Goal: Task Accomplishment & Management: Manage account settings

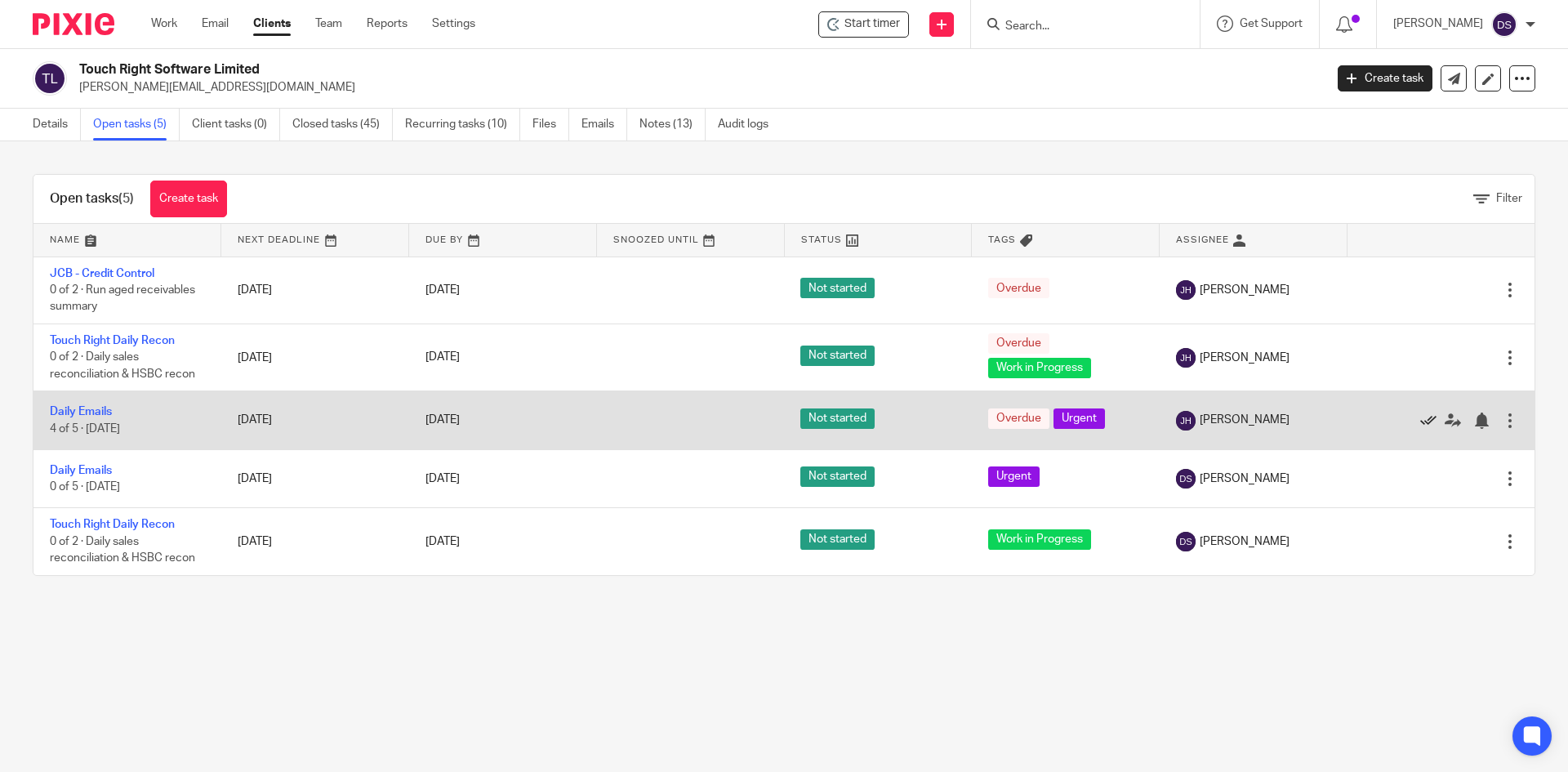
click at [1420, 417] on icon at bounding box center [1427, 420] width 16 height 16
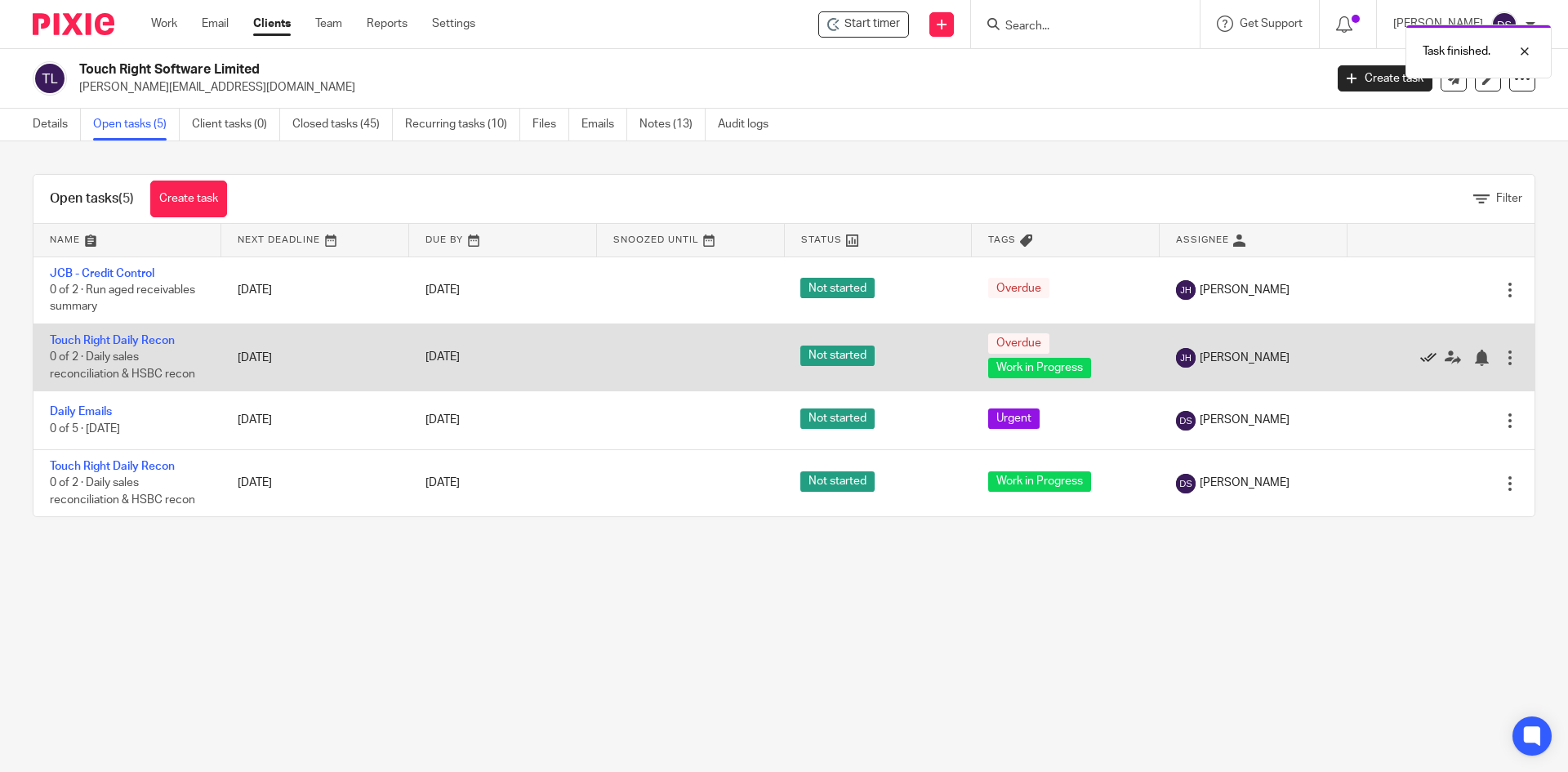
click at [1420, 358] on icon at bounding box center [1427, 358] width 16 height 16
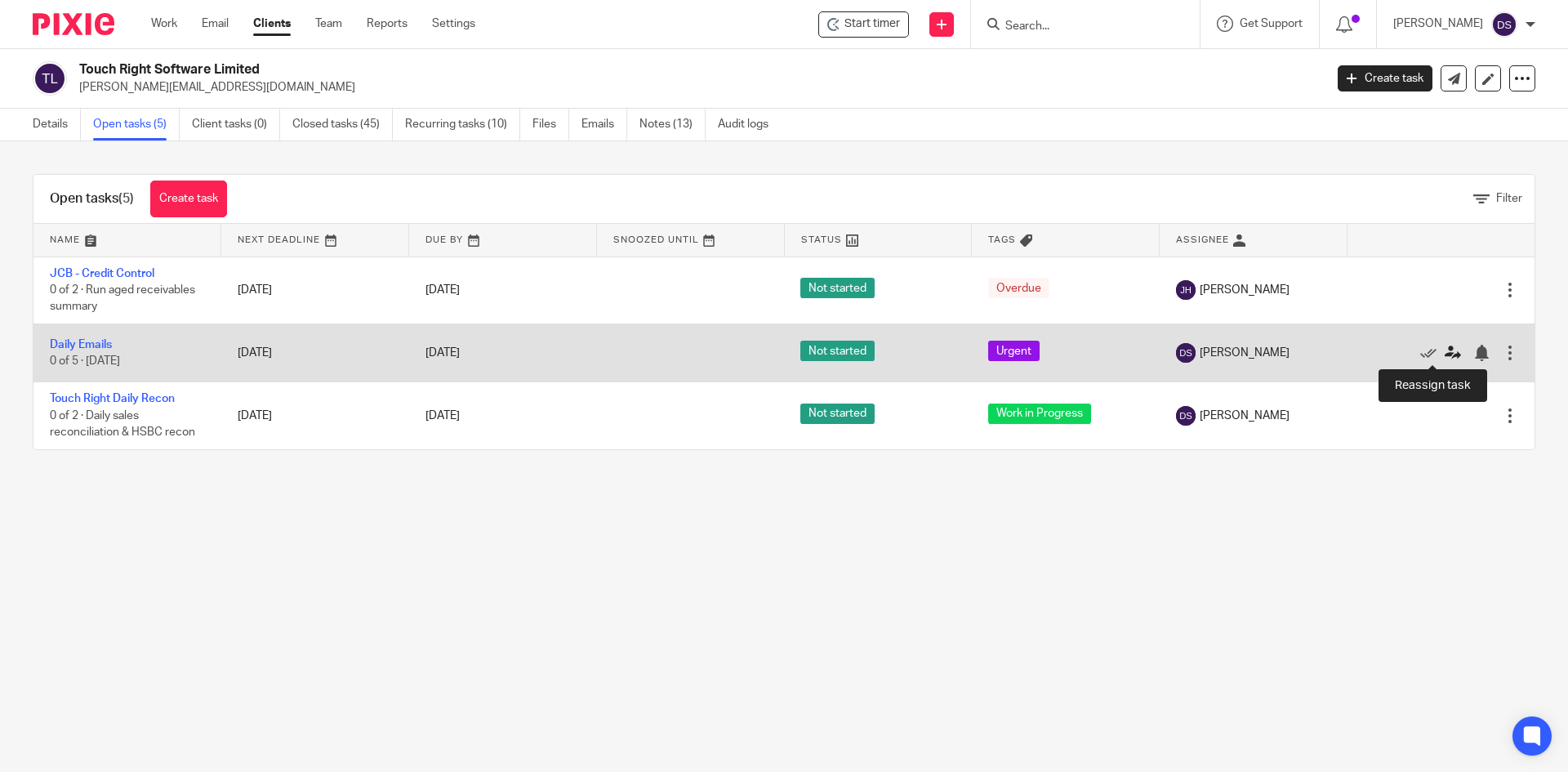
click at [1445, 353] on icon at bounding box center [1452, 352] width 16 height 16
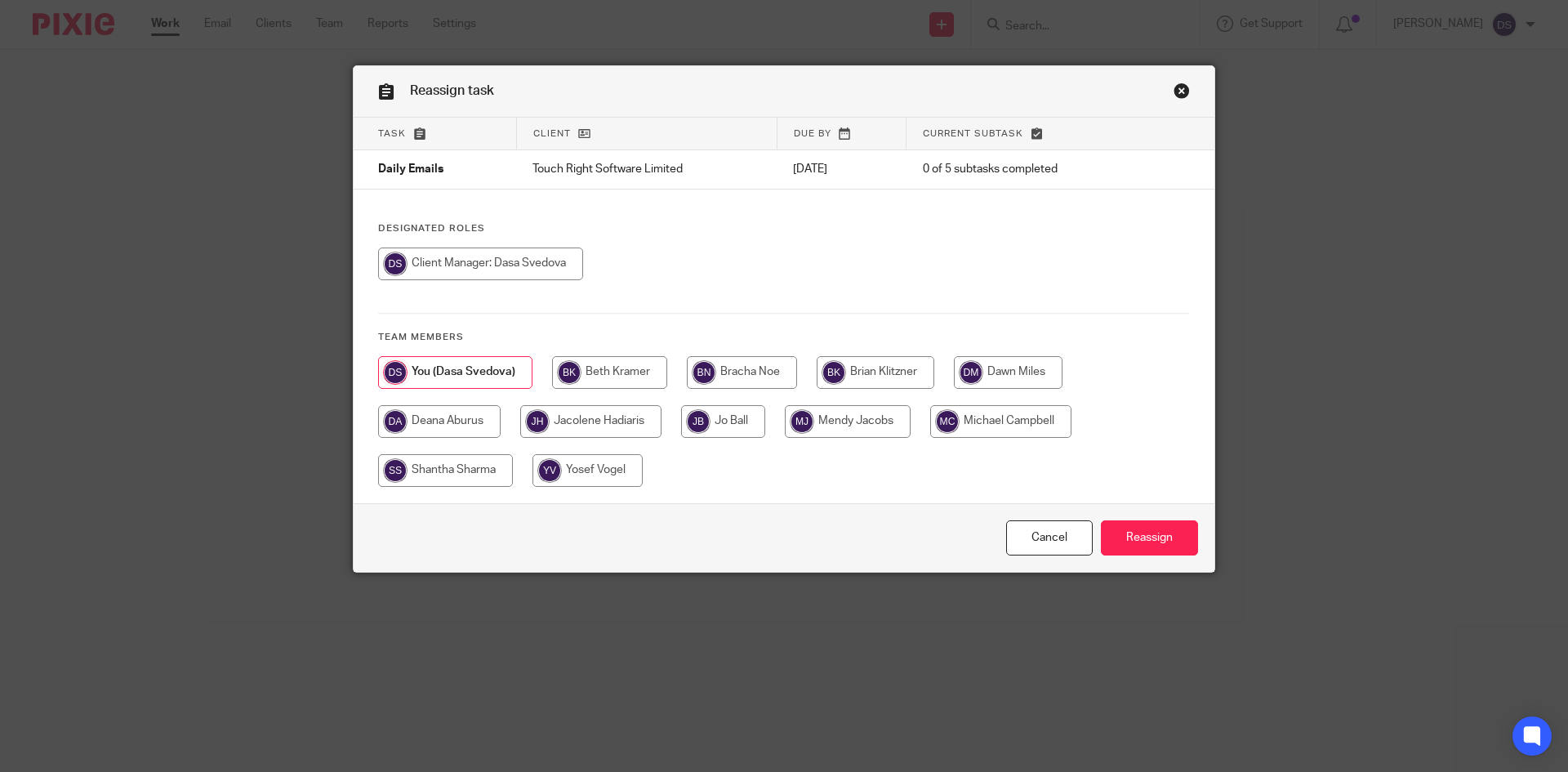
click at [600, 430] on input "radio" at bounding box center [591, 422] width 142 height 33
radio input "true"
click at [1150, 535] on input "Reassign" at bounding box center [1149, 538] width 98 height 35
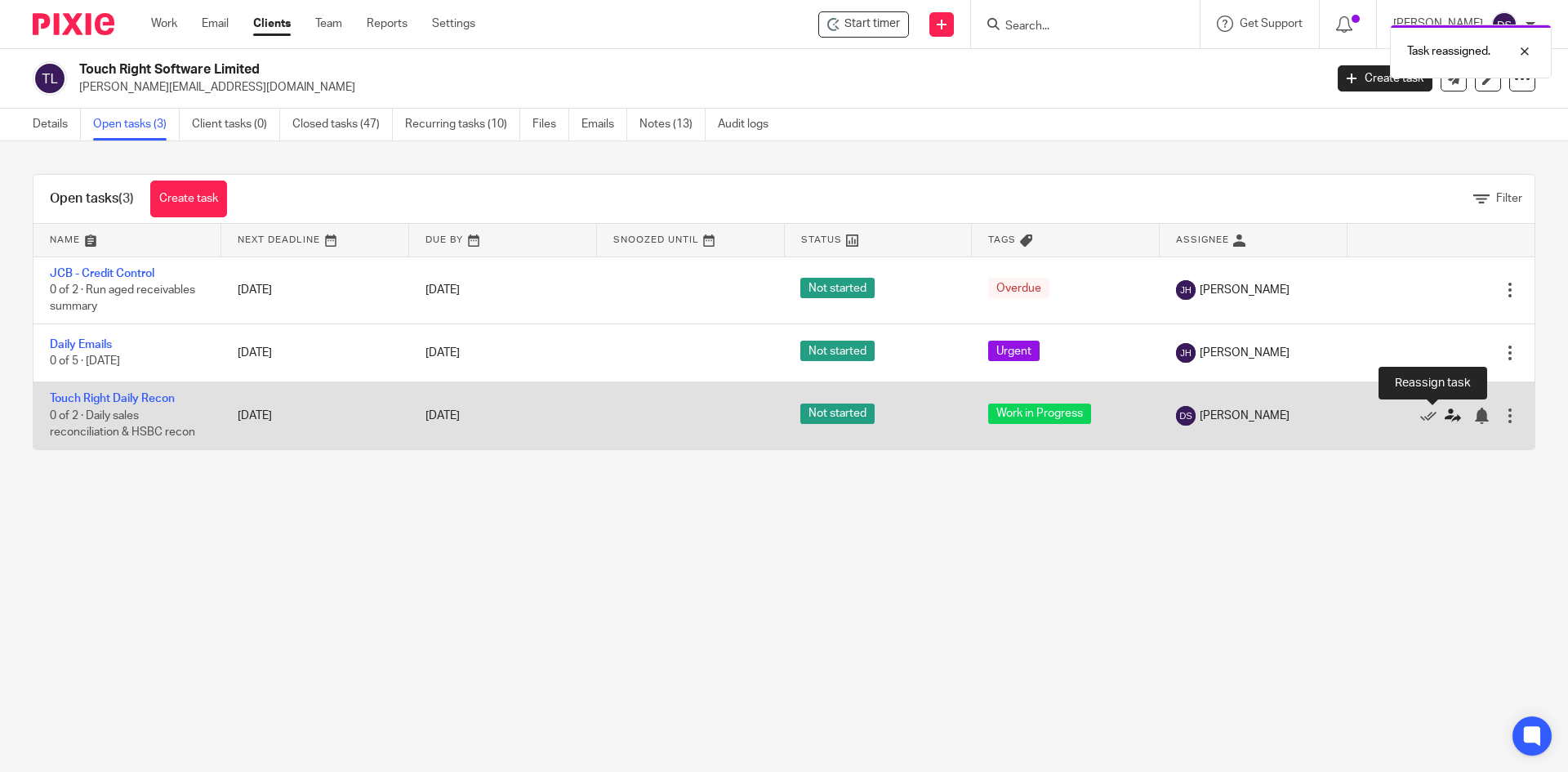
click at [1445, 412] on icon at bounding box center [1452, 415] width 16 height 16
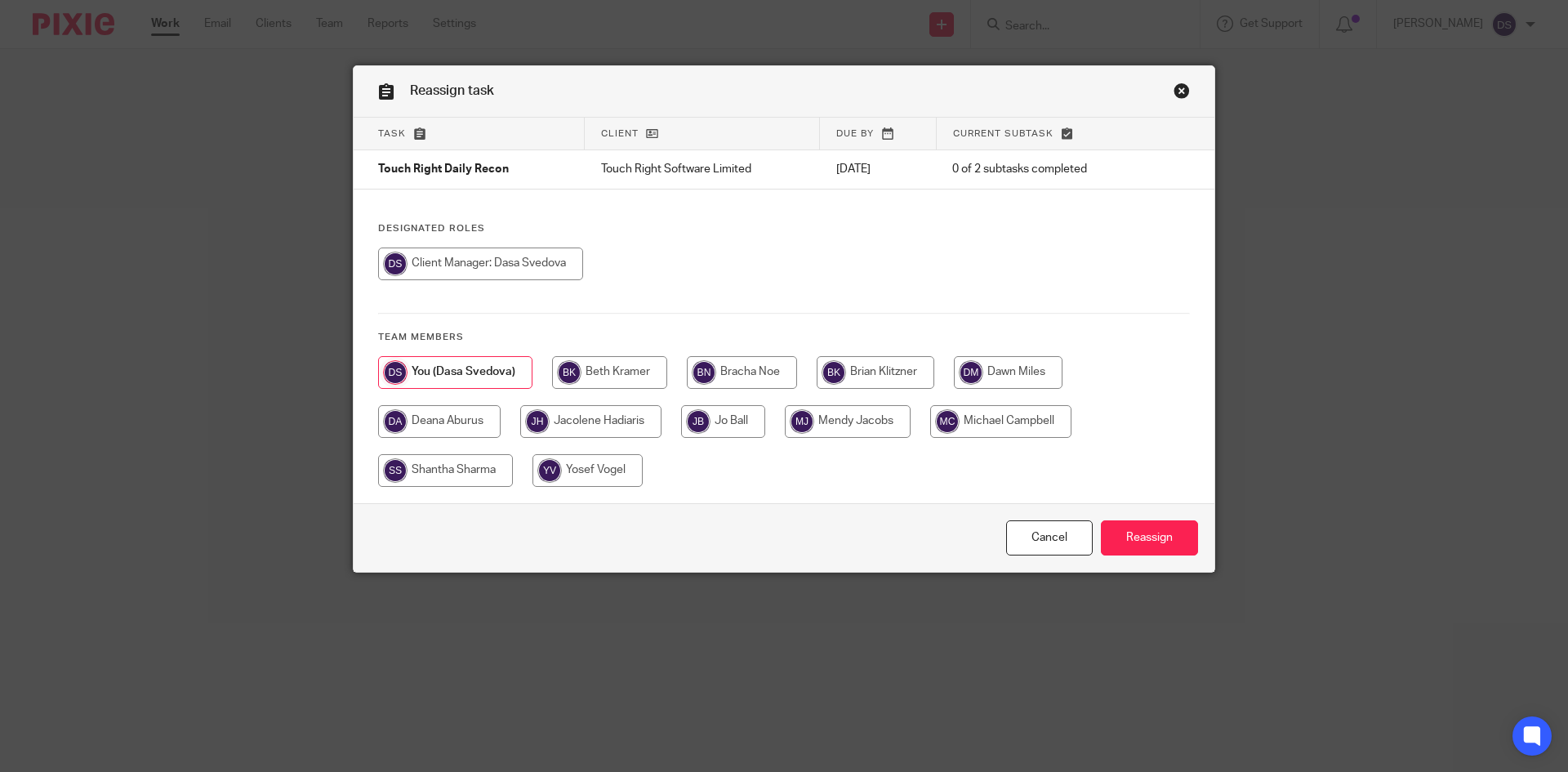
click at [558, 425] on input "radio" at bounding box center [591, 422] width 142 height 33
radio input "true"
click at [1125, 535] on input "Reassign" at bounding box center [1149, 538] width 98 height 35
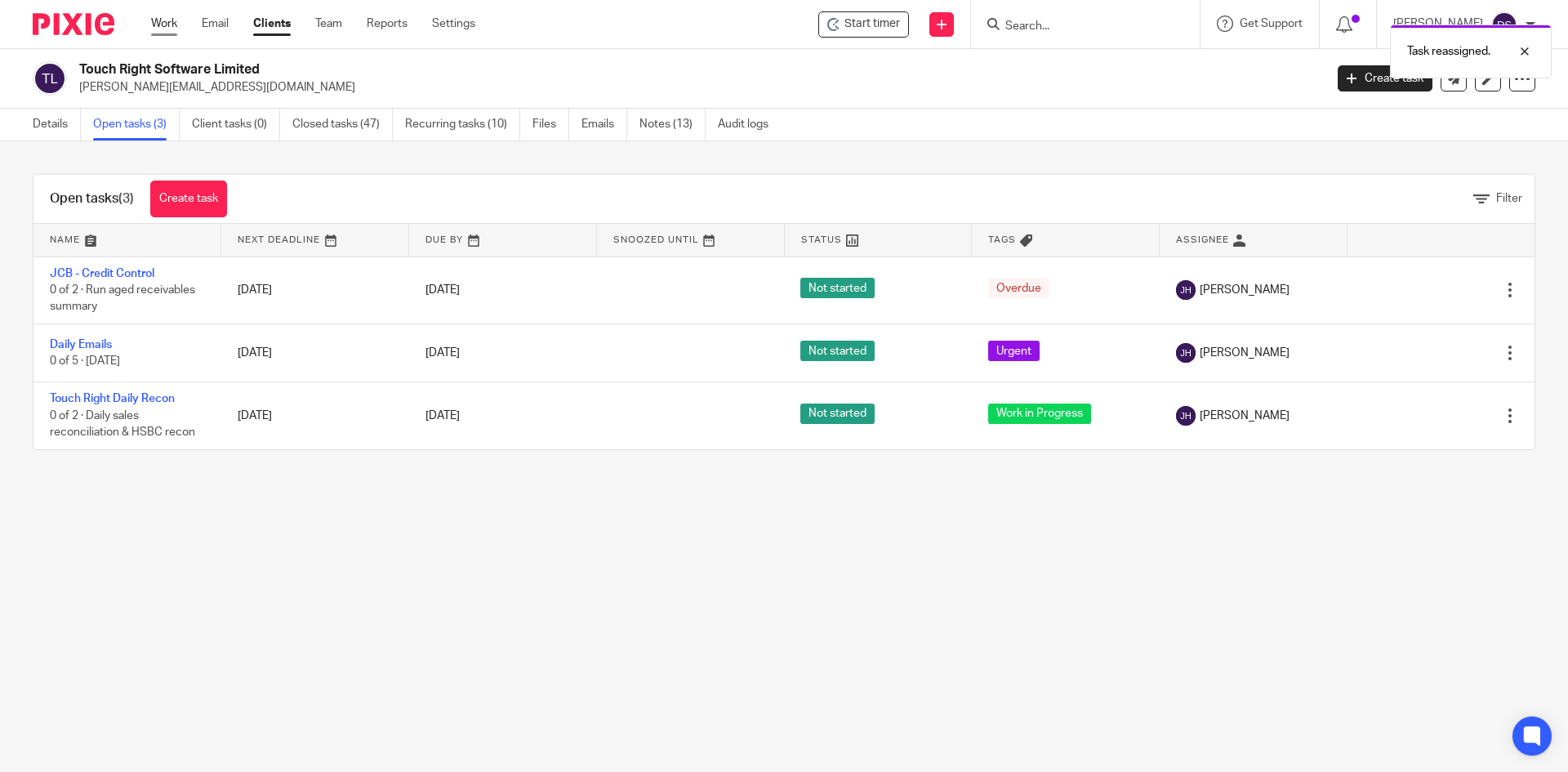
click at [170, 22] on link "Work" at bounding box center [163, 23] width 26 height 16
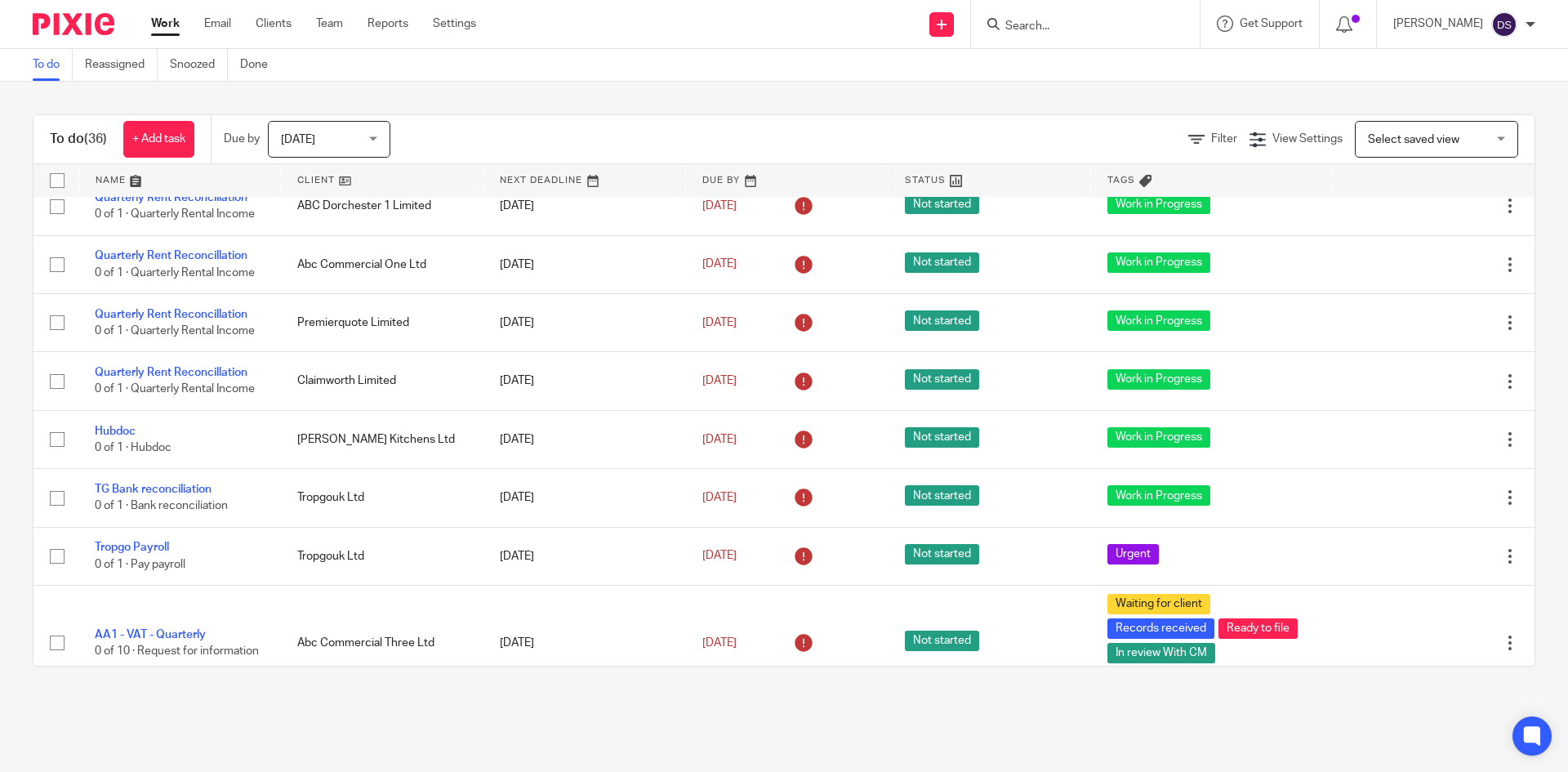
scroll to position [1715, 0]
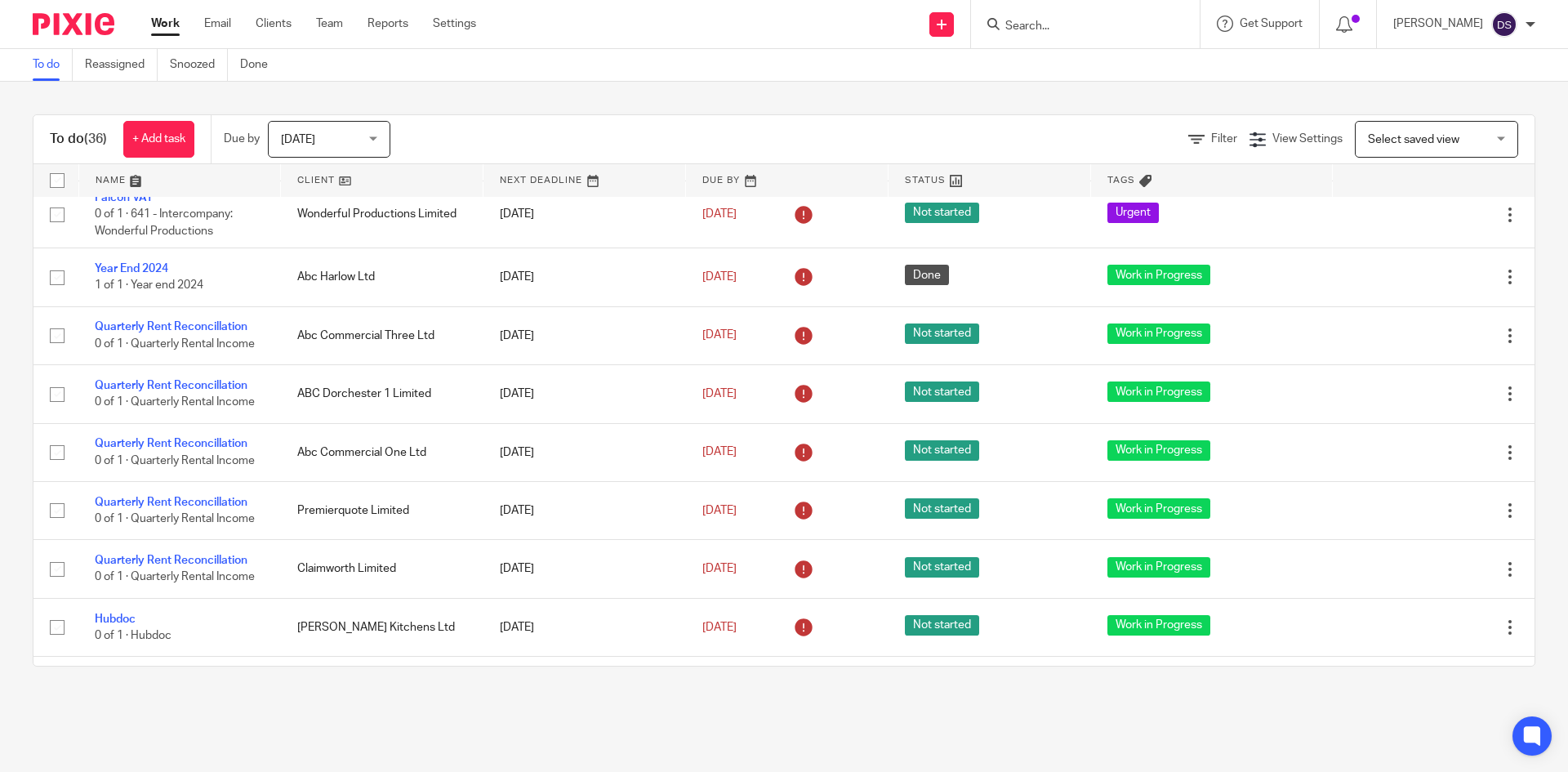
click at [1047, 28] on input "Search" at bounding box center [1078, 26] width 147 height 14
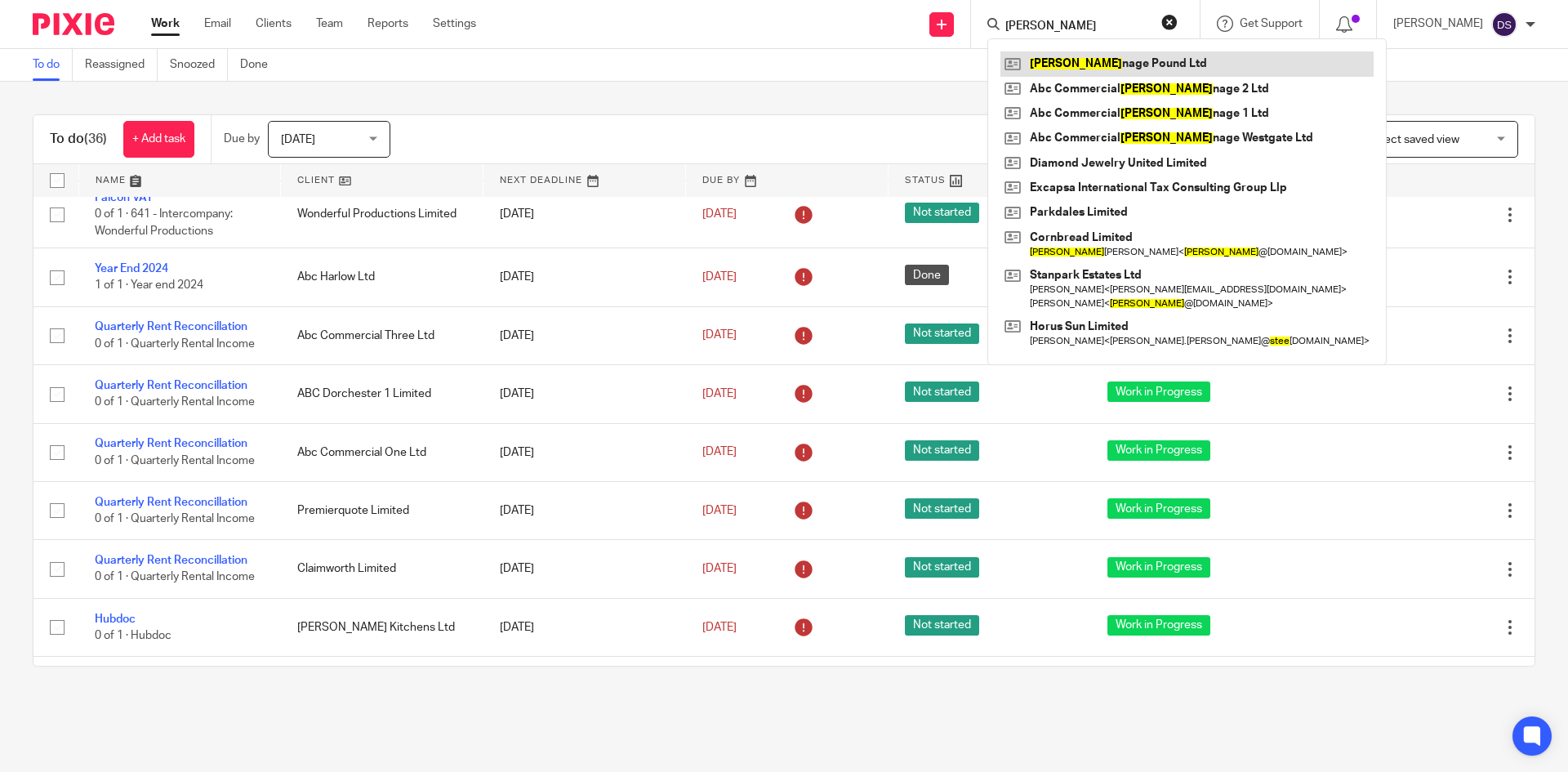
type input "[PERSON_NAME]"
click at [1062, 62] on link at bounding box center [1187, 64] width 373 height 25
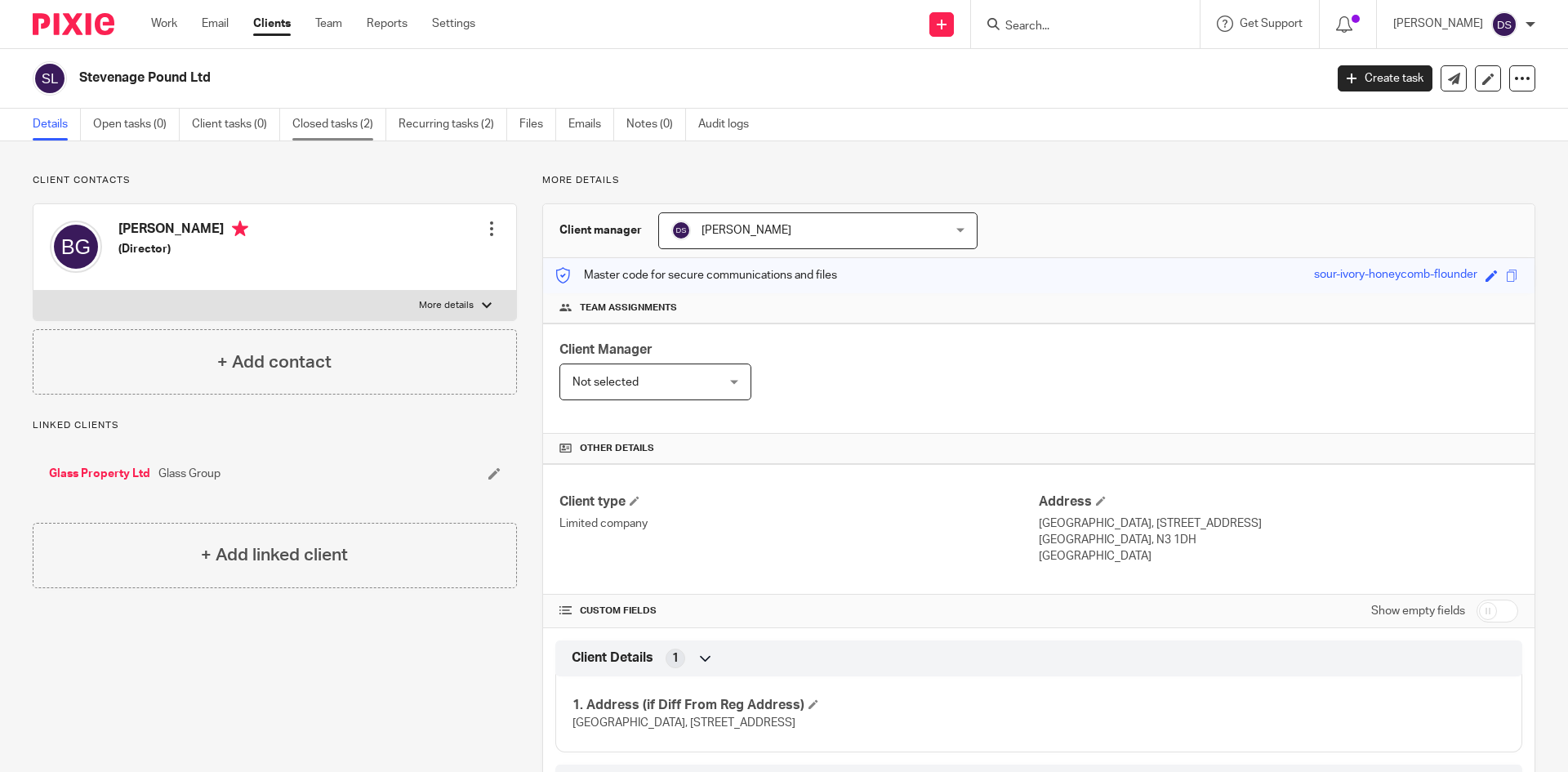
click at [321, 129] on link "Closed tasks (2)" at bounding box center [339, 124] width 94 height 32
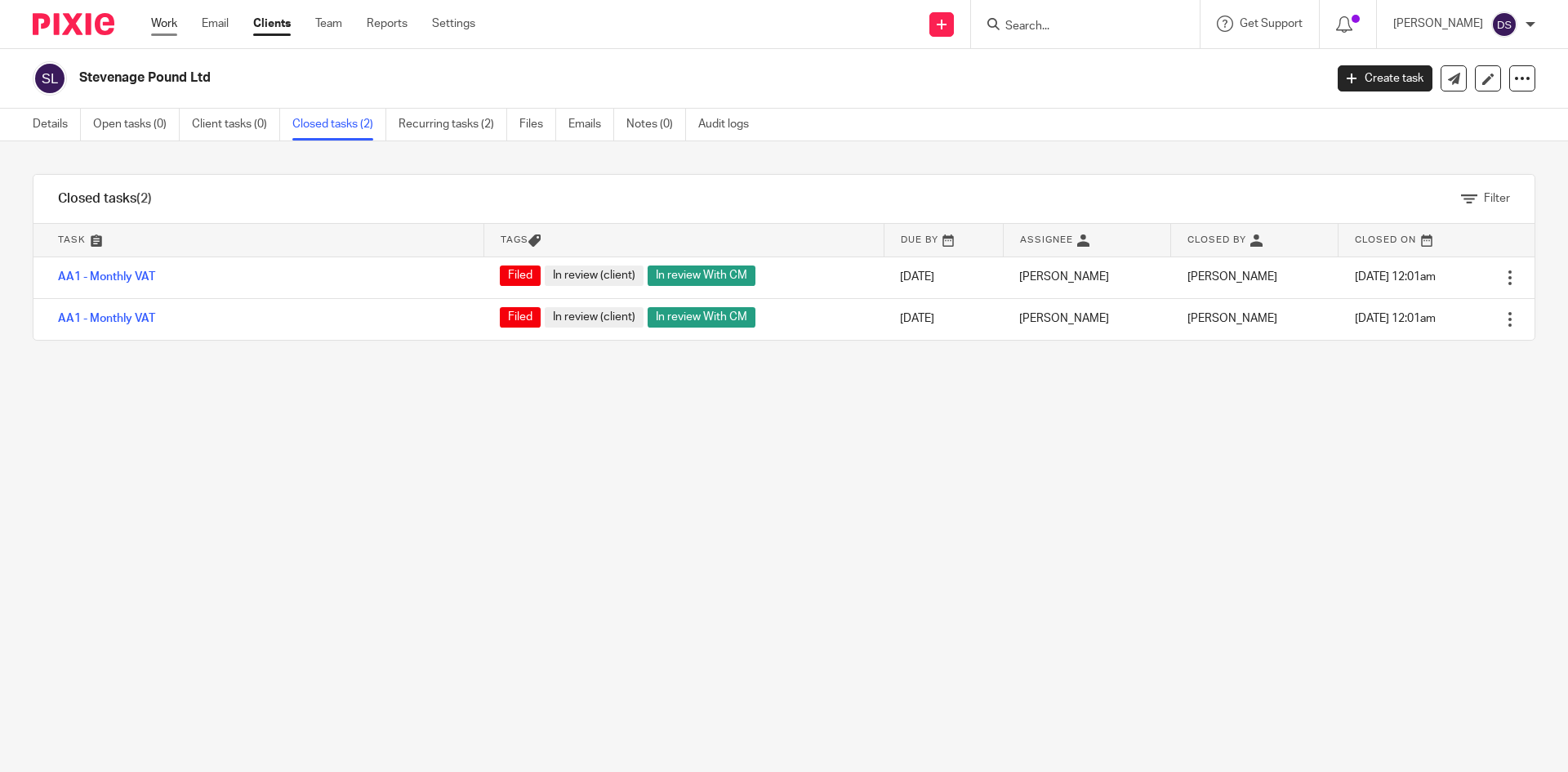
click at [153, 19] on link "Work" at bounding box center [163, 23] width 26 height 16
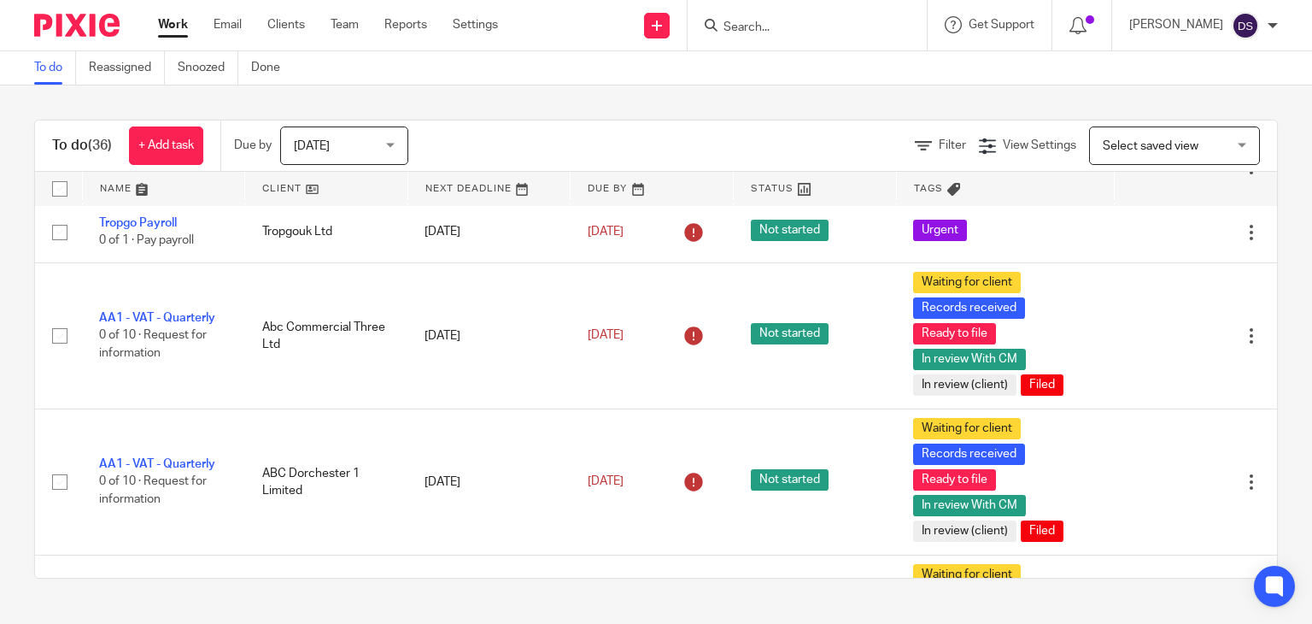
scroll to position [2391, 0]
